Goal: Find specific page/section: Find specific page/section

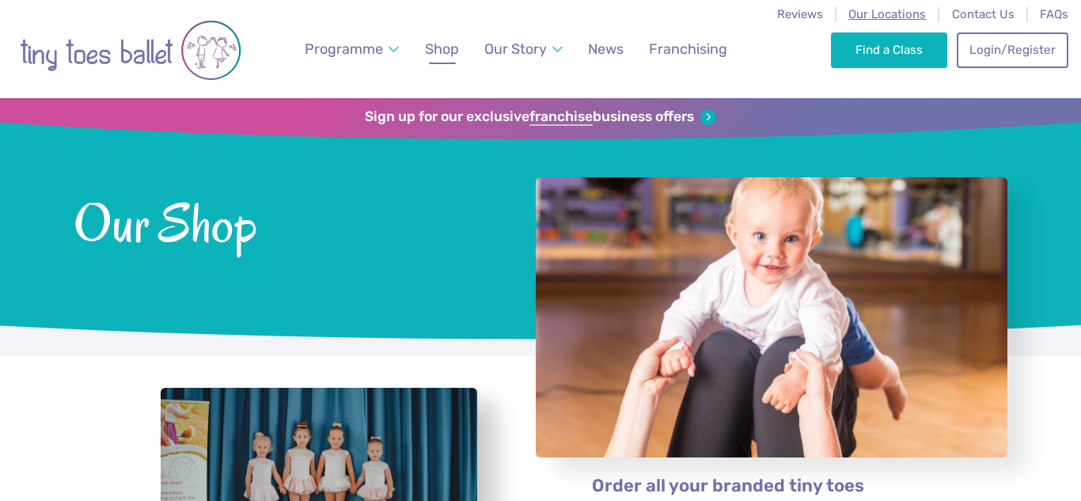
click at [857, 15] on span "Our Locations" at bounding box center [887, 14] width 78 height 14
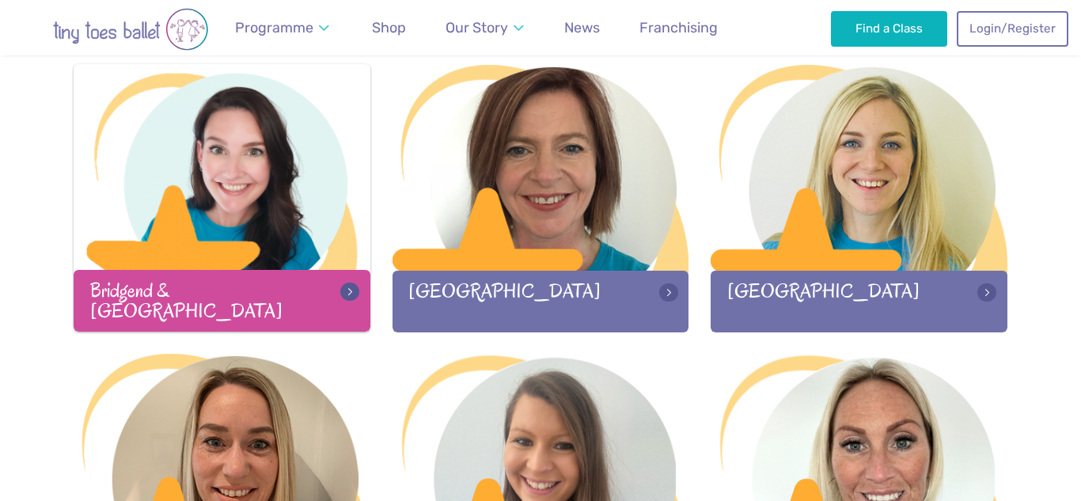
scroll to position [513, 0]
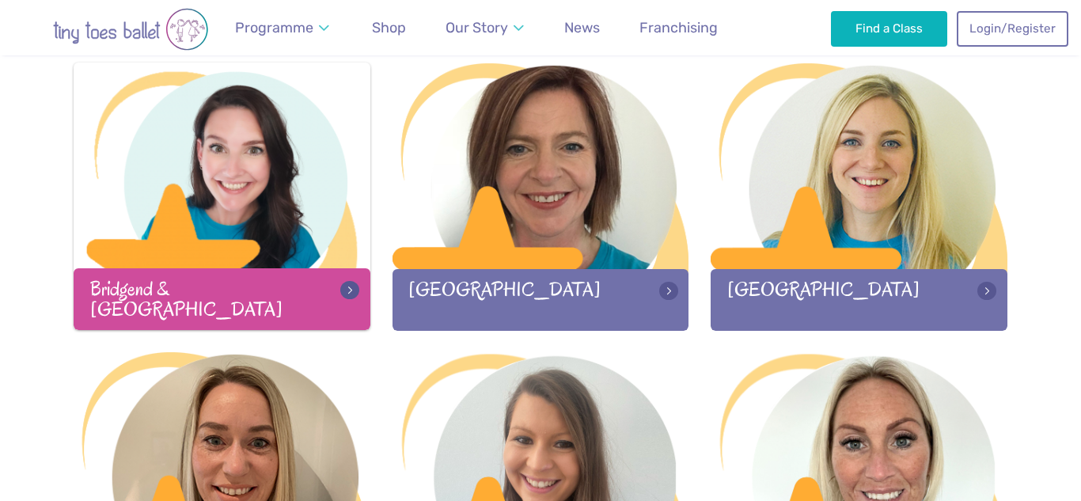
click at [248, 293] on div "Bridgend & Vale of Glamorgan" at bounding box center [222, 298] width 297 height 61
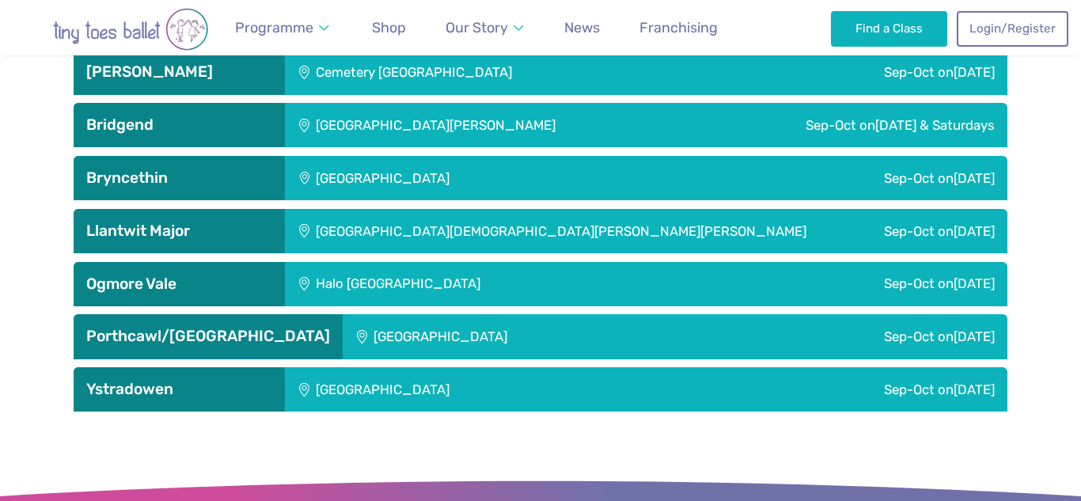
scroll to position [2611, 0]
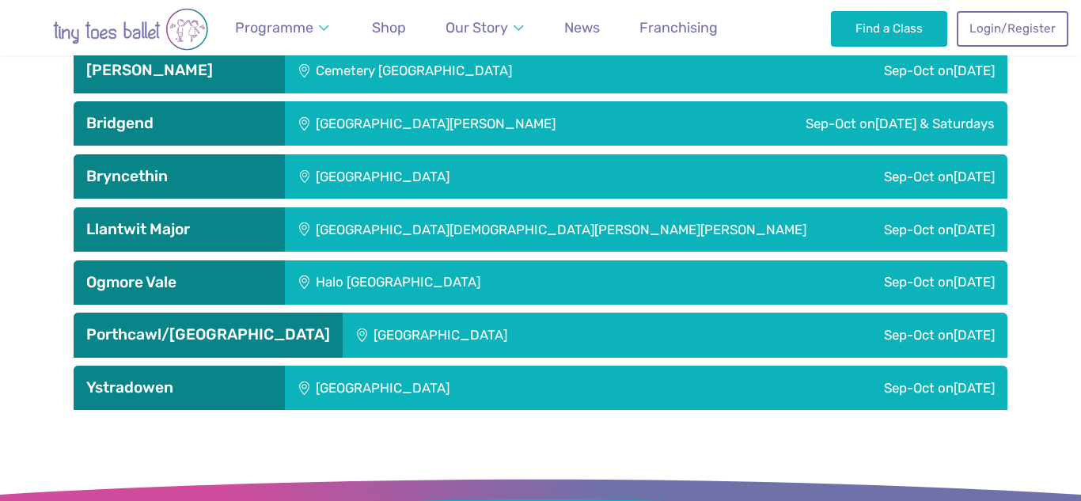
click at [257, 283] on h3 "Ogmore Vale" at bounding box center [179, 282] width 186 height 19
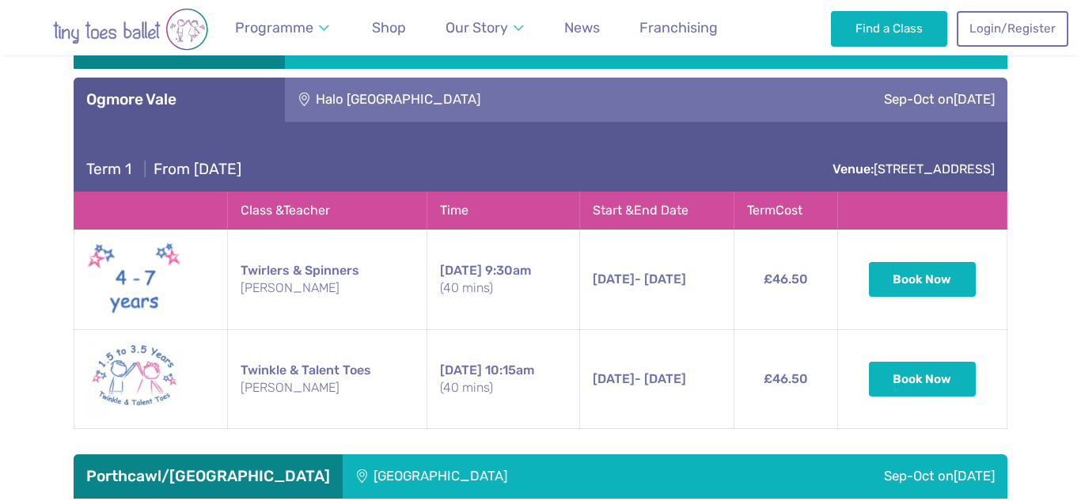
scroll to position [2795, 0]
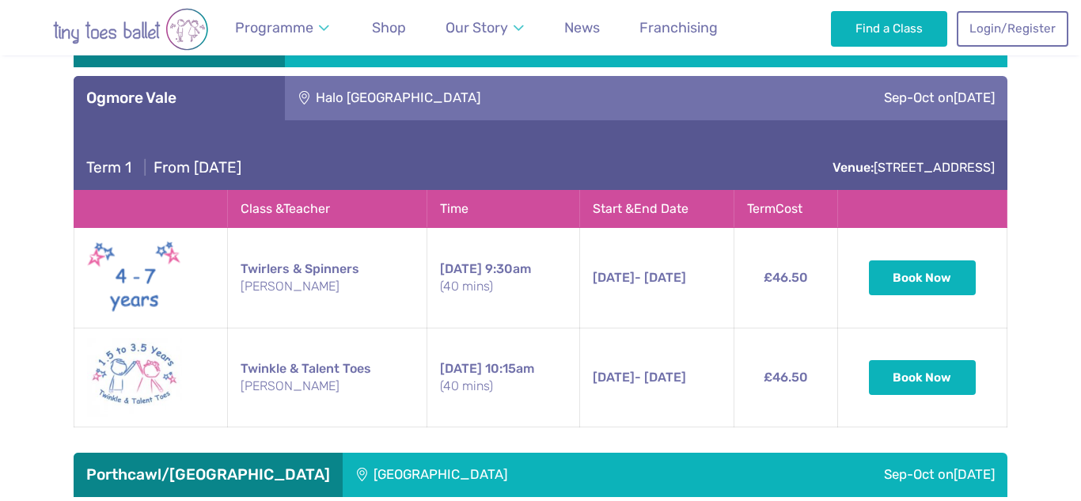
click at [222, 101] on h3 "Ogmore Vale" at bounding box center [179, 98] width 186 height 19
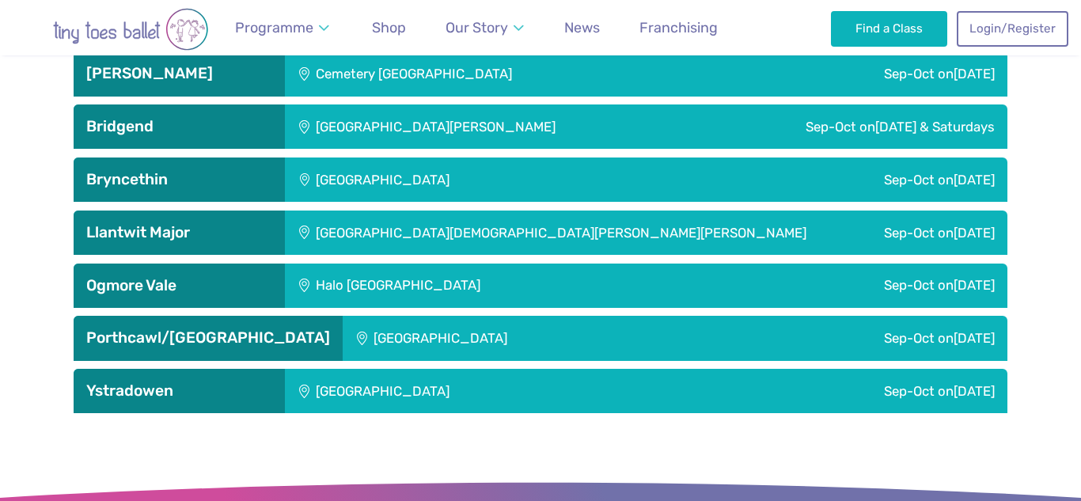
scroll to position [2603, 0]
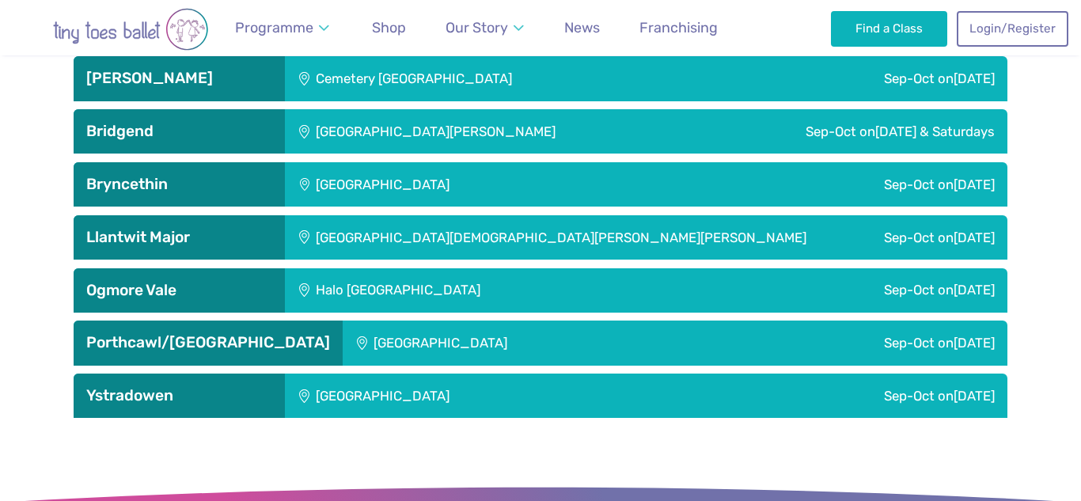
click at [219, 402] on h3 "Ystradowen" at bounding box center [179, 395] width 186 height 19
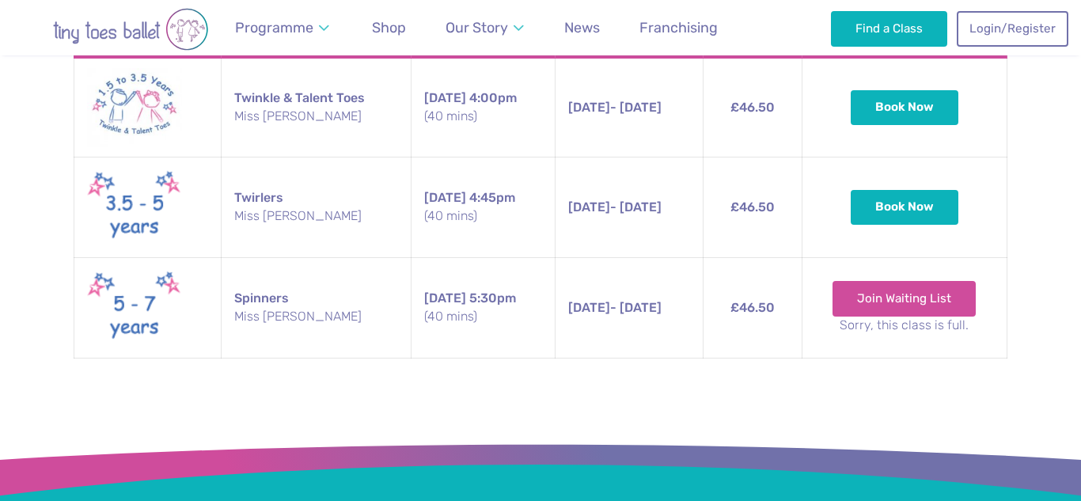
scroll to position [2998, 0]
